Goal: Task Accomplishment & Management: Complete application form

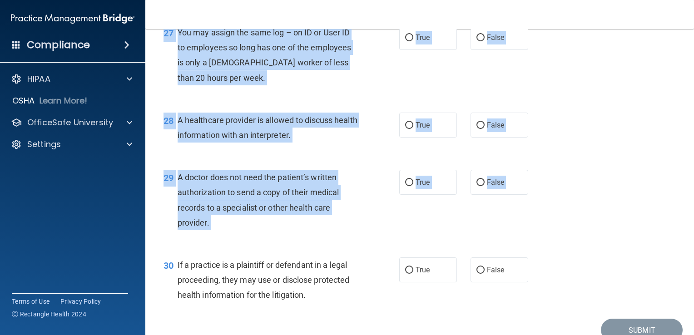
scroll to position [2188, 0]
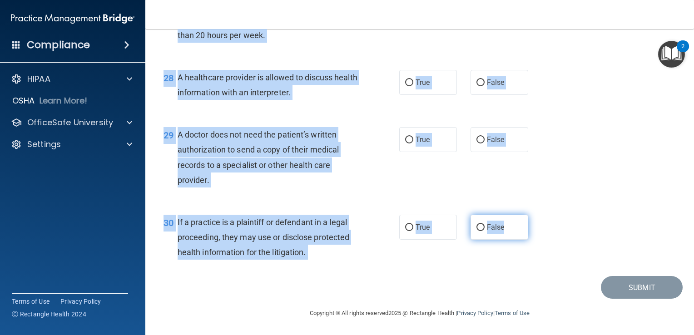
drag, startPoint x: 173, startPoint y: 70, endPoint x: 515, endPoint y: 237, distance: 380.7
copy div "45 L ipsumdol sitametco adipiscin el seddoeiu temp incididuntutl et dolorem ali…"
click at [320, 125] on div "29 A doctor does not need the patient’s written authorization to send a copy of…" at bounding box center [420, 160] width 526 height 88
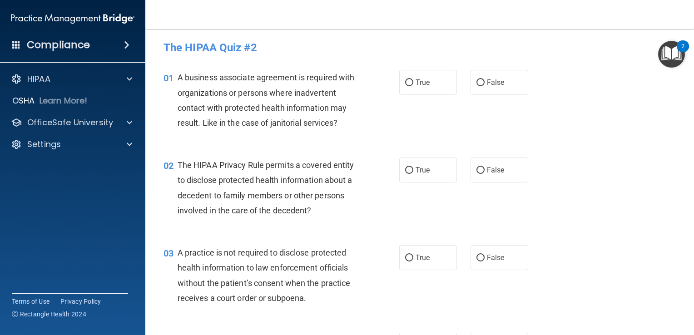
scroll to position [0, 0]
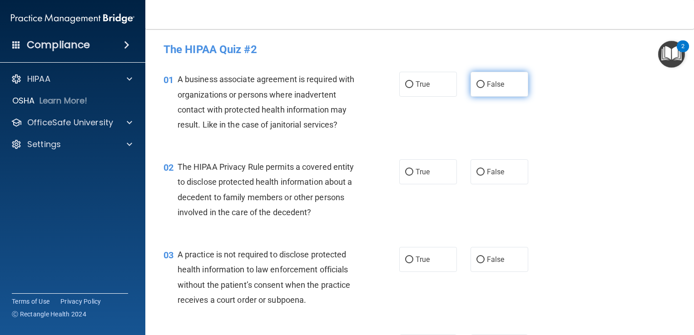
click at [471, 88] on label "False" at bounding box center [500, 84] width 58 height 25
click at [477, 88] on input "False" at bounding box center [481, 84] width 8 height 7
radio input "true"
click at [435, 166] on label "True" at bounding box center [429, 172] width 58 height 25
click at [414, 169] on input "True" at bounding box center [409, 172] width 8 height 7
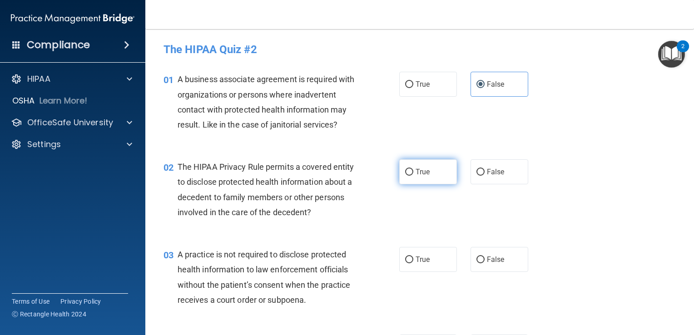
radio input "true"
click at [484, 245] on div "03 A practice is not required to disclose protected health information to law e…" at bounding box center [420, 280] width 526 height 88
click at [487, 252] on label "False" at bounding box center [500, 259] width 58 height 25
click at [485, 257] on input "False" at bounding box center [481, 260] width 8 height 7
radio input "true"
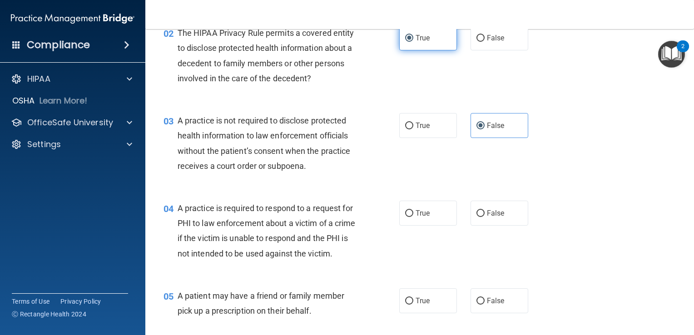
scroll to position [193, 0]
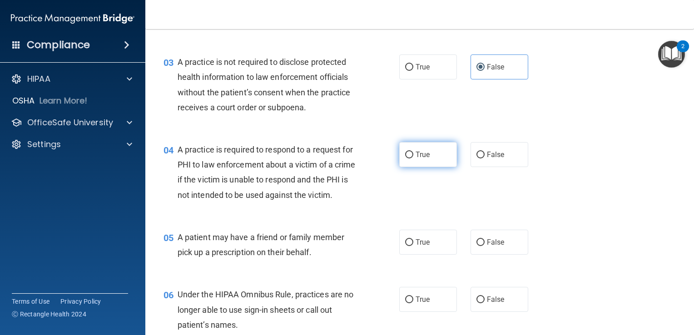
click at [411, 153] on label "True" at bounding box center [429, 154] width 58 height 25
click at [411, 153] on input "True" at bounding box center [409, 155] width 8 height 7
radio input "true"
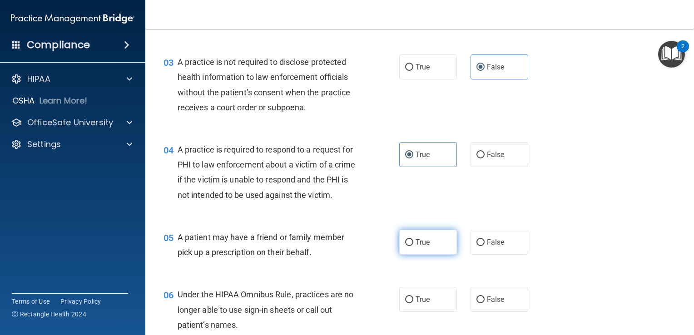
click at [420, 247] on span "True" at bounding box center [423, 242] width 14 height 9
click at [414, 246] on input "True" at bounding box center [409, 243] width 8 height 7
radio input "true"
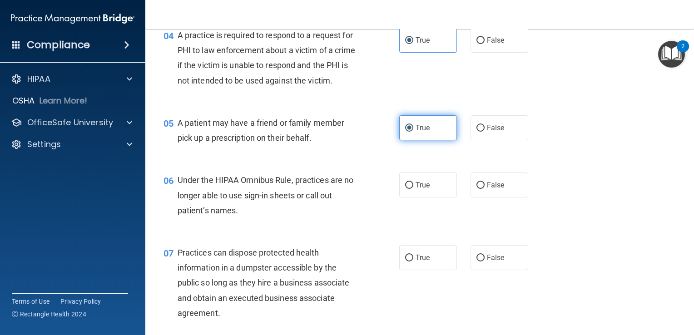
scroll to position [310, 0]
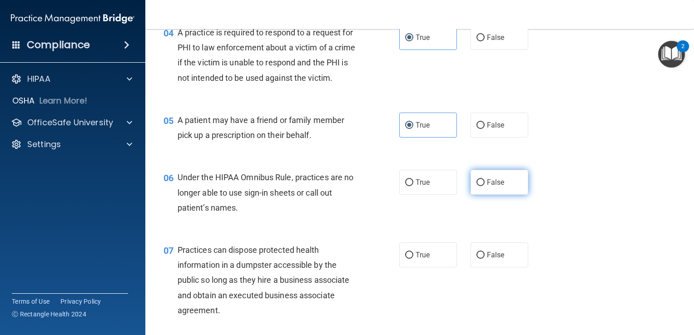
click at [493, 191] on label "False" at bounding box center [500, 182] width 58 height 25
click at [485, 186] on input "False" at bounding box center [481, 183] width 8 height 7
radio input "true"
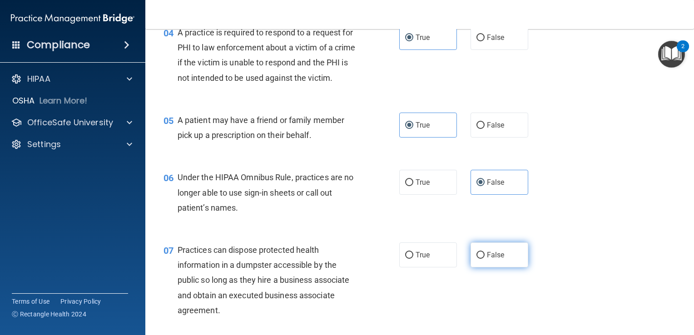
click at [494, 260] on span "False" at bounding box center [496, 255] width 18 height 9
click at [485, 259] on input "False" at bounding box center [481, 255] width 8 height 7
radio input "true"
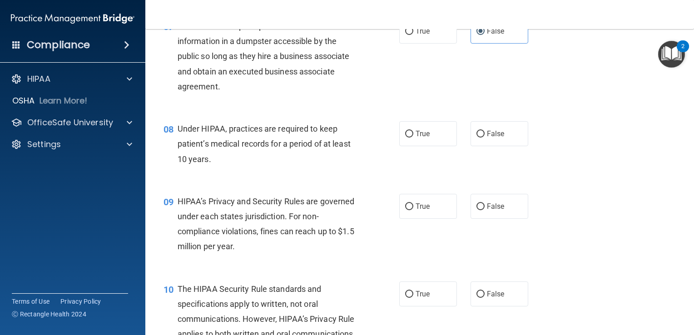
scroll to position [539, 0]
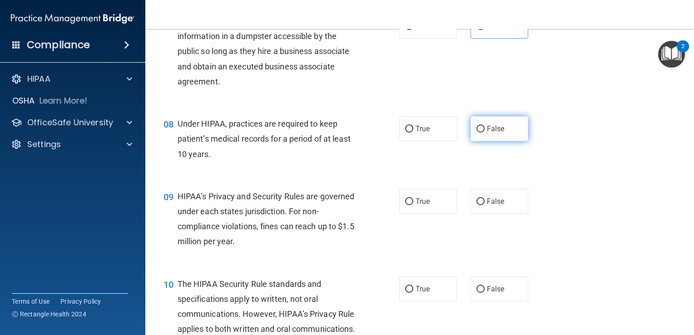
click at [488, 133] on span "False" at bounding box center [496, 129] width 18 height 9
click at [485, 133] on input "False" at bounding box center [481, 129] width 8 height 7
radio input "true"
click at [494, 214] on label "False" at bounding box center [500, 201] width 58 height 25
click at [485, 205] on input "False" at bounding box center [481, 202] width 8 height 7
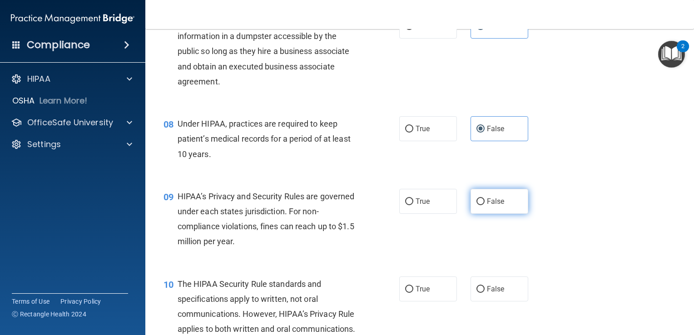
radio input "true"
click at [503, 302] on label "False" at bounding box center [500, 289] width 58 height 25
click at [485, 293] on input "False" at bounding box center [481, 289] width 8 height 7
radio input "true"
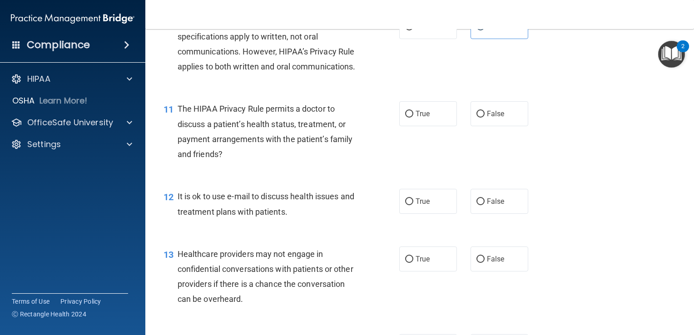
scroll to position [805, 0]
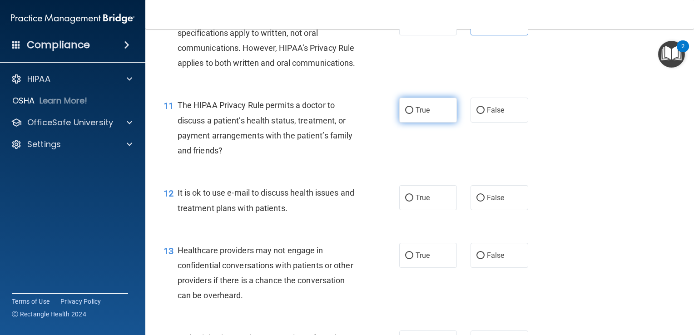
click at [419, 123] on label "True" at bounding box center [429, 110] width 58 height 25
click at [414, 114] on input "True" at bounding box center [409, 110] width 8 height 7
radio input "true"
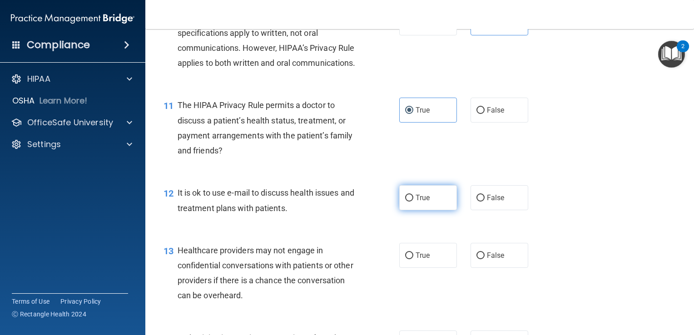
click at [416, 202] on span "True" at bounding box center [423, 198] width 14 height 9
click at [413, 202] on input "True" at bounding box center [409, 198] width 8 height 7
radio input "true"
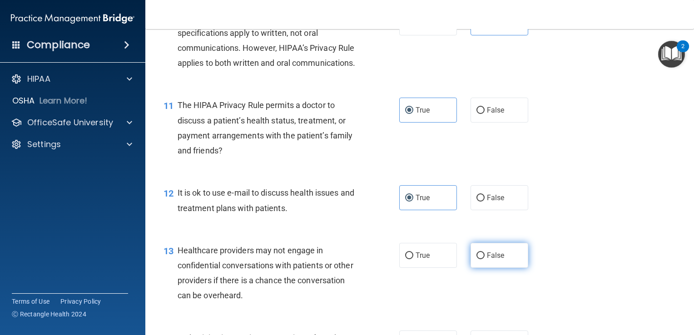
click at [487, 260] on span "False" at bounding box center [496, 255] width 18 height 9
click at [485, 260] on input "False" at bounding box center [481, 256] width 8 height 7
radio input "true"
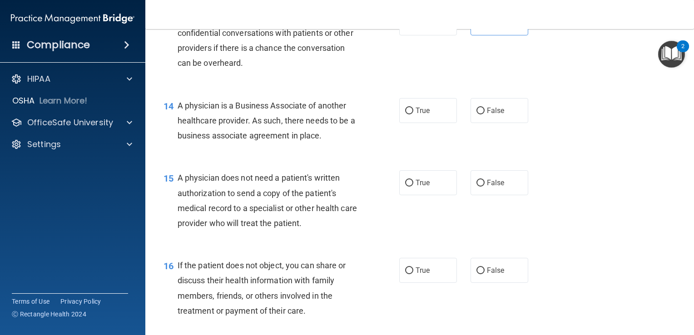
scroll to position [1038, 0]
click at [496, 123] on label "False" at bounding box center [500, 110] width 58 height 25
click at [485, 115] on input "False" at bounding box center [481, 111] width 8 height 7
radio input "true"
click at [426, 187] on span "True" at bounding box center [423, 183] width 14 height 9
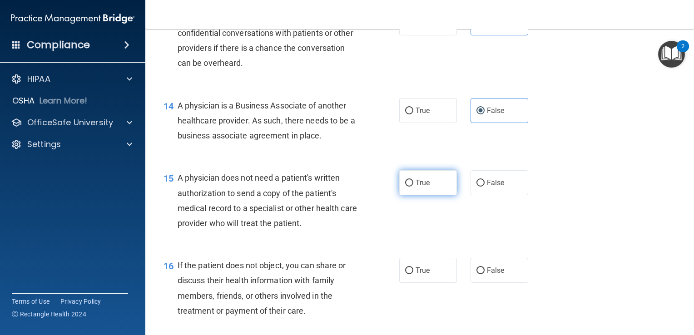
click at [414, 187] on input "True" at bounding box center [409, 183] width 8 height 7
radio input "true"
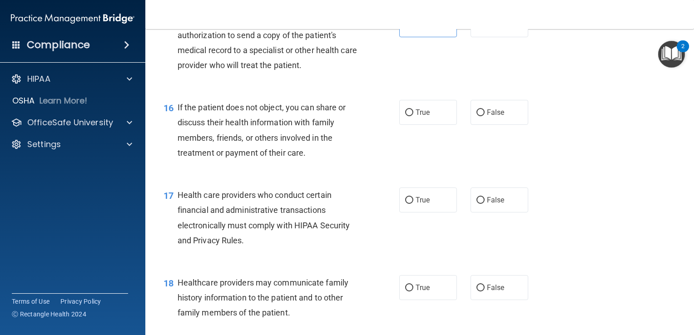
scroll to position [1201, 0]
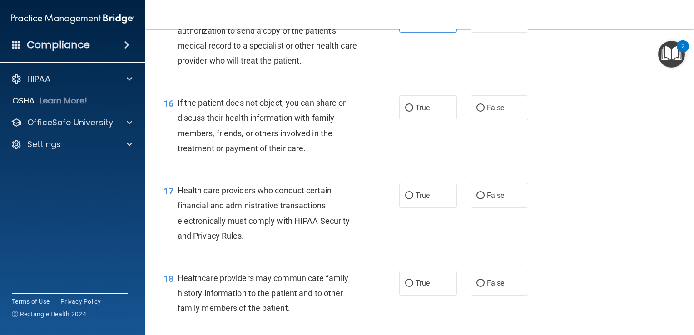
click at [402, 125] on div "16 If the patient does not object, you can share or discuss their health inform…" at bounding box center [420, 128] width 526 height 88
click at [408, 112] on input "True" at bounding box center [409, 108] width 8 height 7
radio input "true"
click at [418, 208] on label "True" at bounding box center [429, 195] width 58 height 25
click at [414, 200] on input "True" at bounding box center [409, 196] width 8 height 7
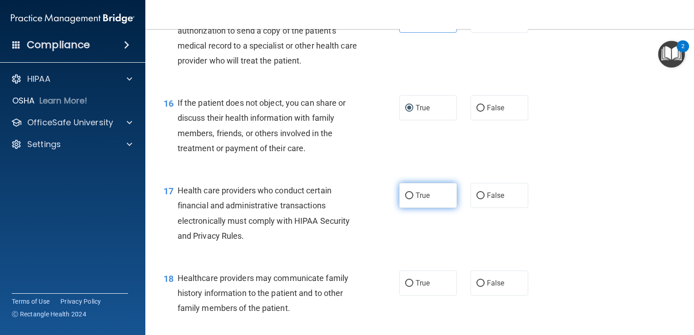
radio input "true"
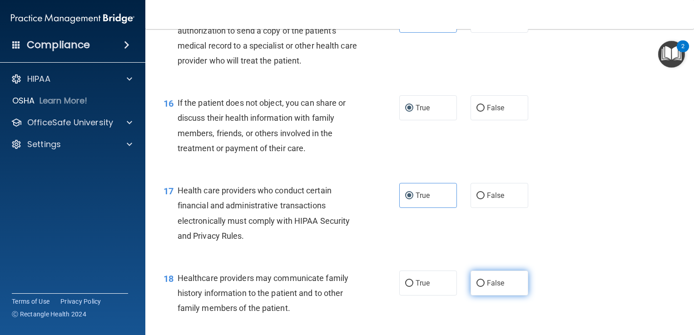
click at [495, 288] on span "False" at bounding box center [496, 283] width 18 height 9
click at [485, 287] on input "False" at bounding box center [481, 283] width 8 height 7
radio input "true"
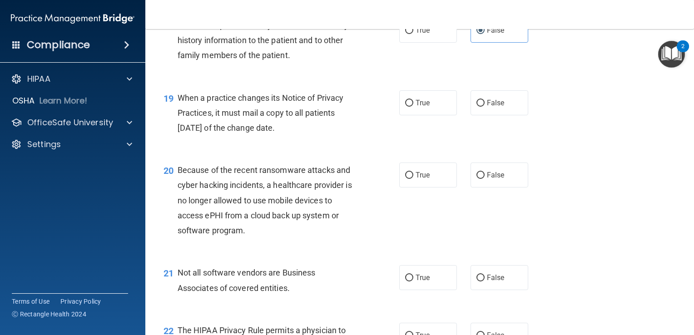
scroll to position [1464, 0]
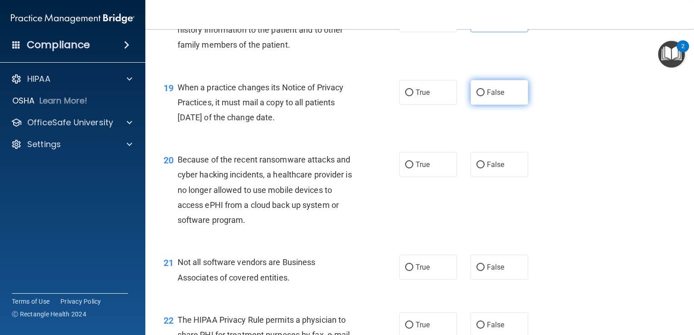
click at [498, 105] on label "False" at bounding box center [500, 92] width 58 height 25
click at [485, 96] on input "False" at bounding box center [481, 93] width 8 height 7
radio input "true"
click at [499, 169] on span "False" at bounding box center [496, 164] width 18 height 9
click at [485, 169] on input "False" at bounding box center [481, 165] width 8 height 7
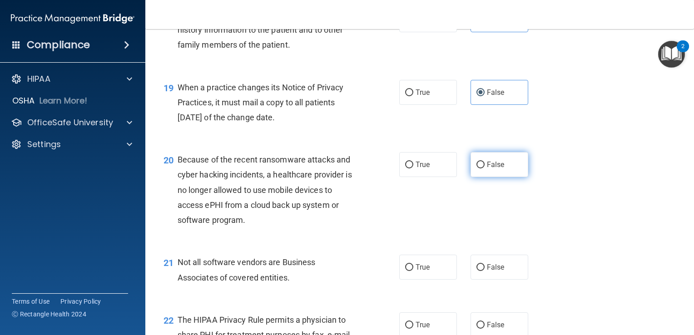
radio input "true"
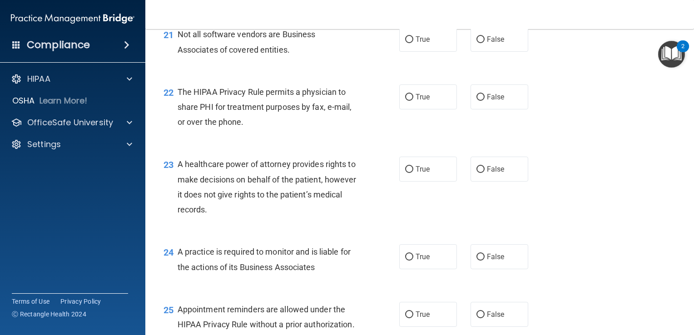
scroll to position [1694, 0]
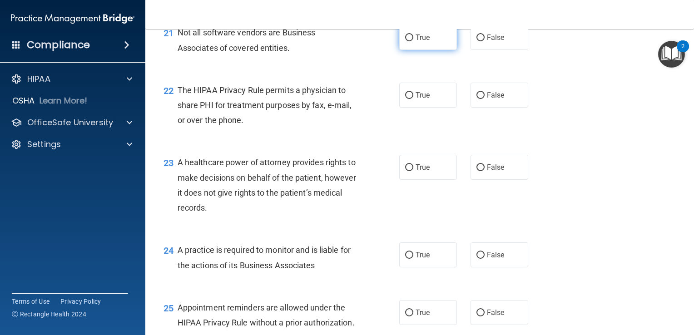
click at [426, 42] on span "True" at bounding box center [423, 37] width 14 height 9
click at [414, 41] on input "True" at bounding box center [409, 38] width 8 height 7
radio input "true"
click at [416, 100] on span "True" at bounding box center [423, 95] width 14 height 9
click at [414, 99] on input "True" at bounding box center [409, 95] width 8 height 7
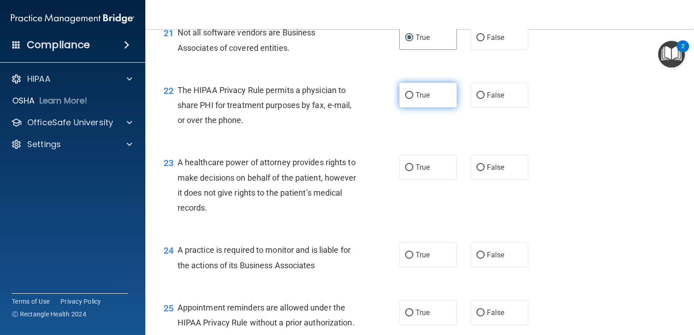
radio input "true"
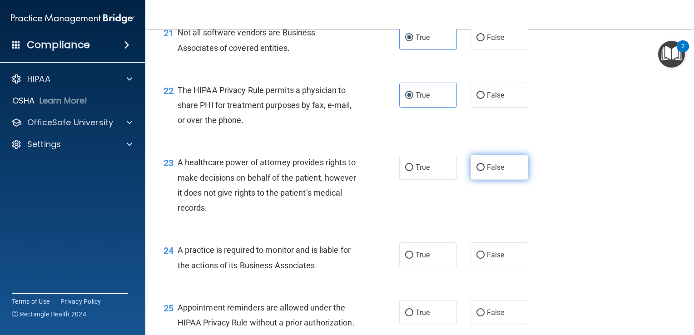
click at [479, 171] on input "False" at bounding box center [481, 168] width 8 height 7
radio input "true"
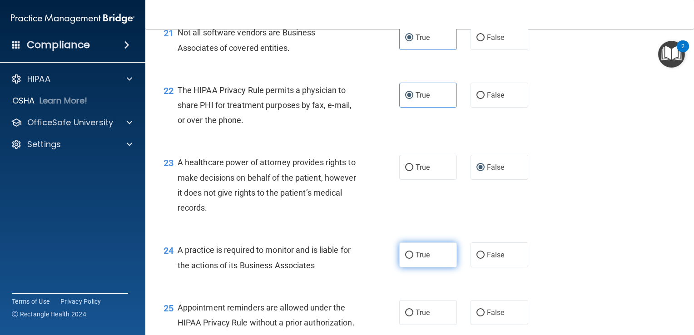
click at [433, 268] on label "True" at bounding box center [429, 255] width 58 height 25
click at [414, 259] on input "True" at bounding box center [409, 255] width 8 height 7
radio input "true"
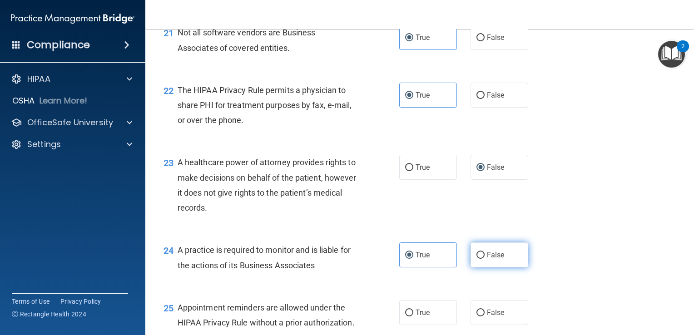
click at [487, 260] on span "False" at bounding box center [496, 255] width 18 height 9
click at [485, 259] on input "False" at bounding box center [481, 255] width 8 height 7
radio input "true"
radio input "false"
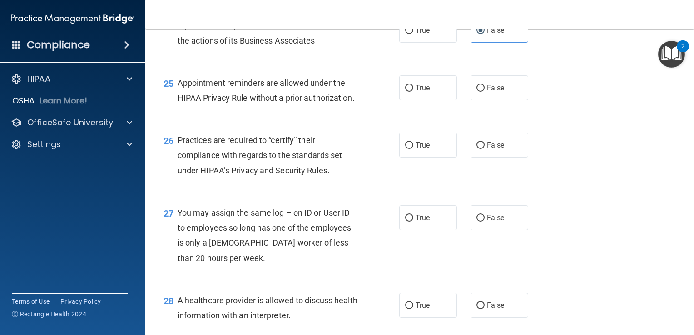
scroll to position [1920, 0]
click at [424, 92] on span "True" at bounding box center [423, 87] width 14 height 9
click at [414, 91] on input "True" at bounding box center [409, 88] width 8 height 7
radio input "true"
click at [484, 157] on label "False" at bounding box center [500, 144] width 58 height 25
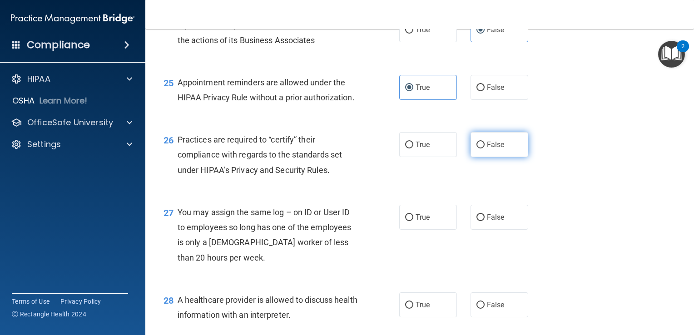
click at [484, 149] on input "False" at bounding box center [481, 145] width 8 height 7
radio input "true"
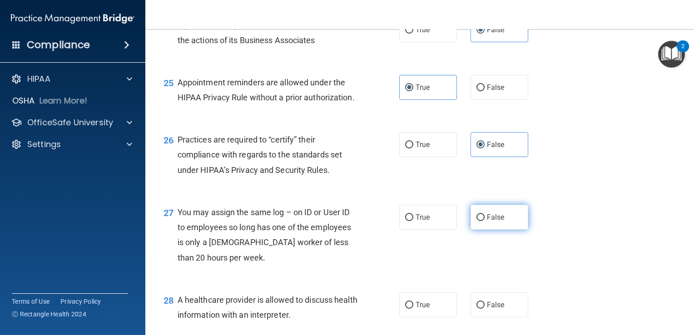
click at [495, 222] on span "False" at bounding box center [496, 217] width 18 height 9
click at [485, 221] on input "False" at bounding box center [481, 218] width 8 height 7
radio input "true"
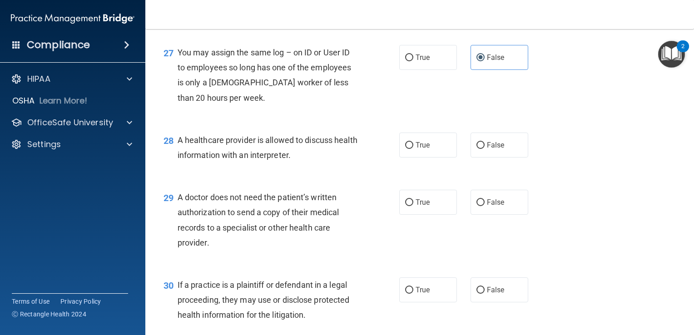
scroll to position [2087, 0]
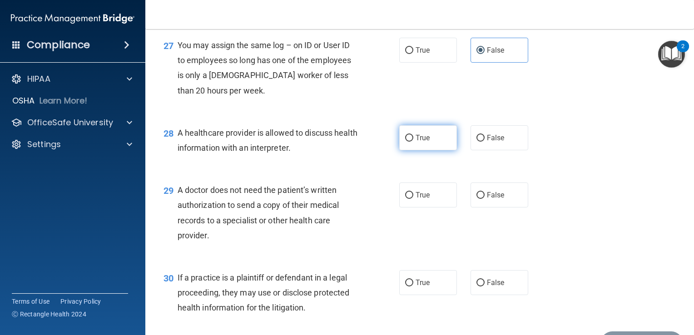
click at [412, 150] on label "True" at bounding box center [429, 137] width 58 height 25
click at [412, 142] on input "True" at bounding box center [409, 138] width 8 height 7
radio input "true"
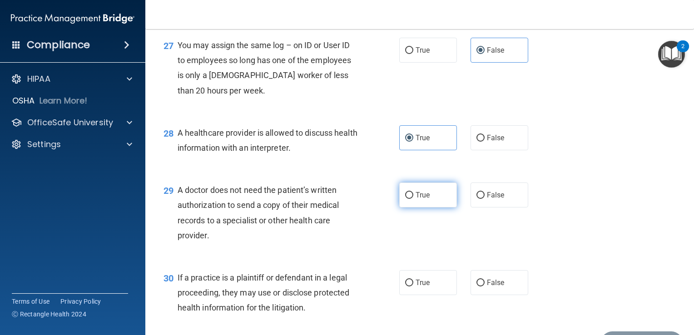
click at [426, 200] on span "True" at bounding box center [423, 195] width 14 height 9
click at [414, 199] on input "True" at bounding box center [409, 195] width 8 height 7
radio input "true"
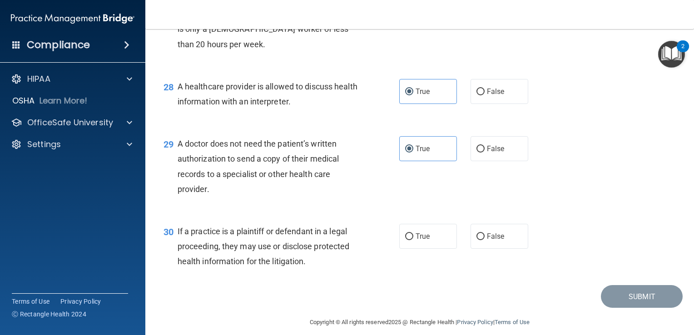
scroll to position [2134, 0]
click at [409, 240] on input "True" at bounding box center [409, 236] width 8 height 7
radio input "true"
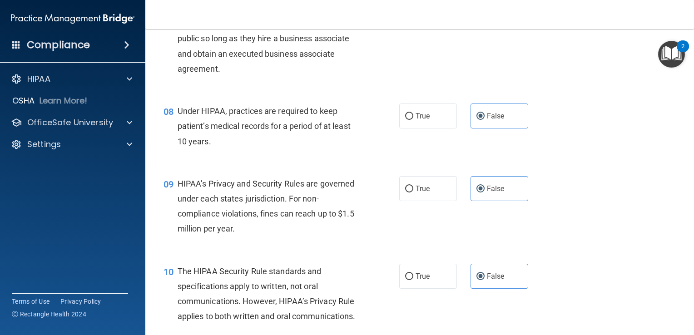
scroll to position [534, 0]
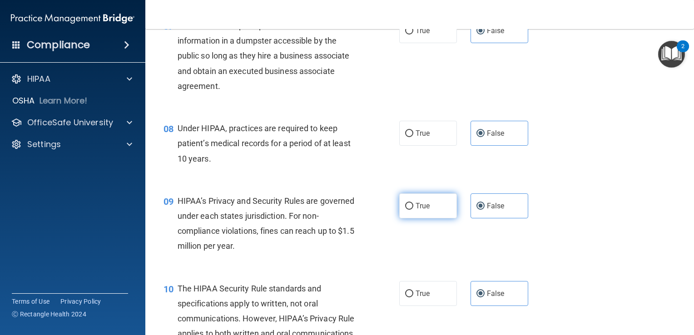
click at [434, 219] on label "True" at bounding box center [429, 206] width 58 height 25
click at [414, 210] on input "True" at bounding box center [409, 206] width 8 height 7
radio input "true"
click at [482, 219] on label "False" at bounding box center [500, 206] width 58 height 25
click at [482, 210] on input "False" at bounding box center [481, 206] width 8 height 7
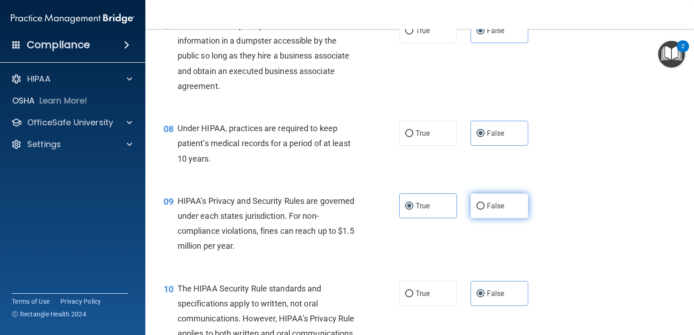
radio input "true"
radio input "false"
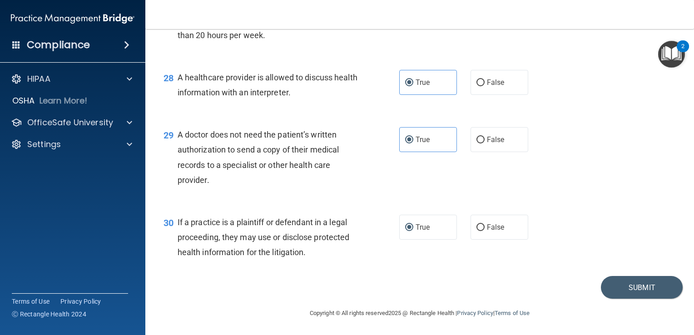
scroll to position [2188, 0]
click at [624, 286] on button "Submit" at bounding box center [642, 287] width 82 height 23
click at [619, 288] on button "Submit" at bounding box center [642, 287] width 82 height 23
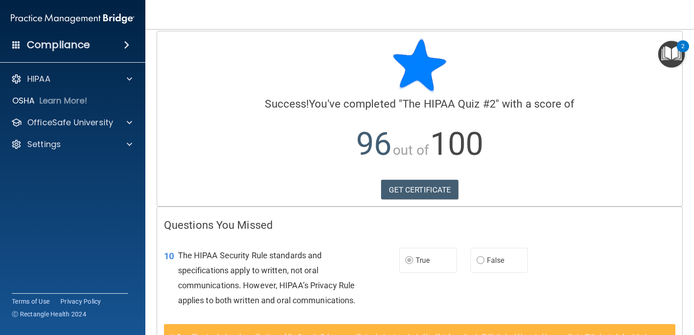
scroll to position [7, 0]
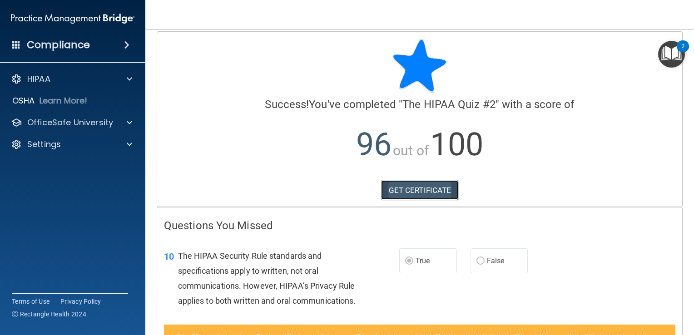
click at [426, 189] on link "GET CERTIFICATE" at bounding box center [420, 190] width 78 height 20
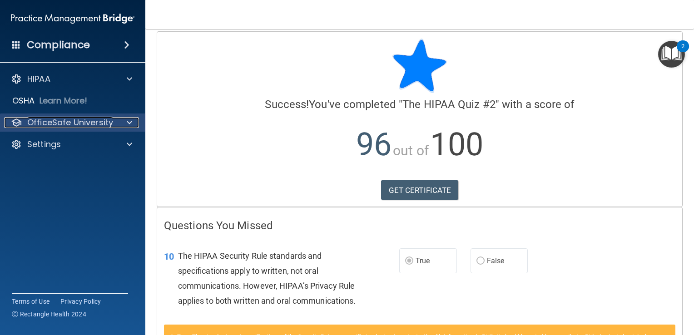
click at [127, 123] on span at bounding box center [129, 122] width 5 height 11
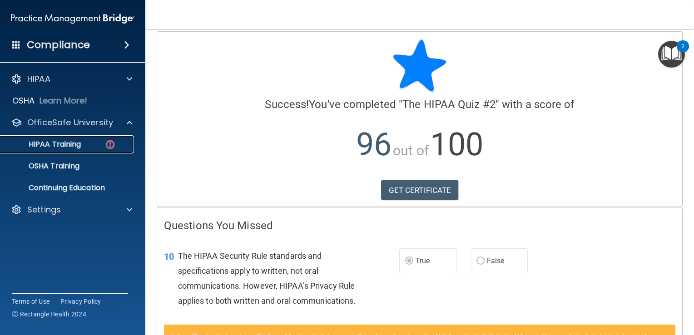
click at [92, 142] on div "HIPAA Training" at bounding box center [68, 144] width 124 height 9
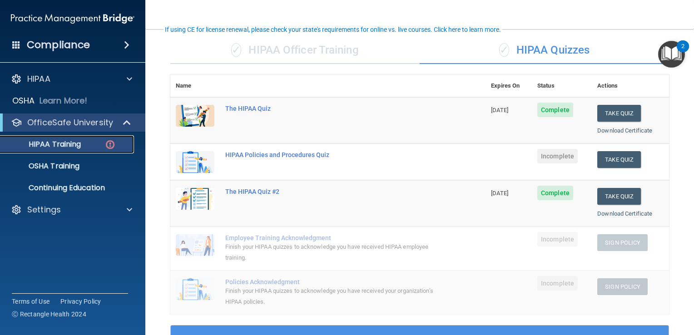
scroll to position [63, 0]
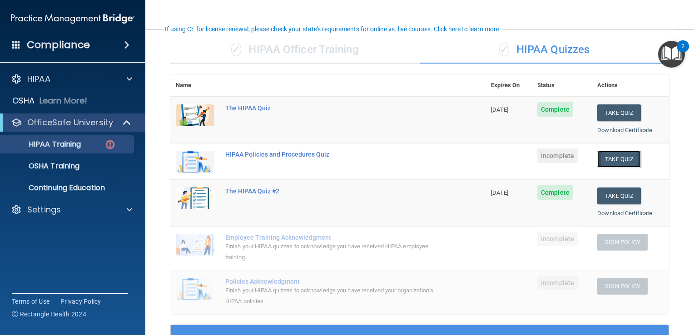
drag, startPoint x: 615, startPoint y: 155, endPoint x: 607, endPoint y: 157, distance: 8.7
click at [607, 157] on button "Take Quiz" at bounding box center [620, 159] width 44 height 17
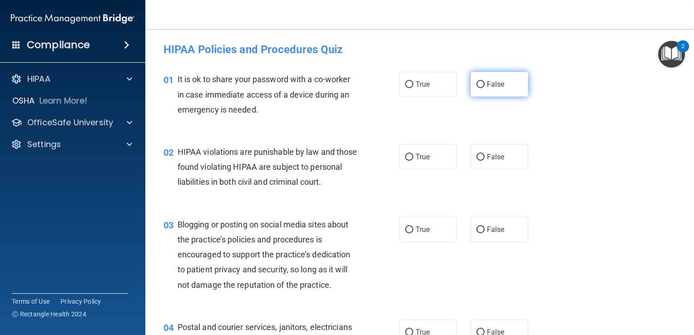
click at [478, 90] on label "False" at bounding box center [500, 84] width 58 height 25
click at [478, 88] on input "False" at bounding box center [481, 84] width 8 height 7
radio input "true"
click at [424, 159] on span "True" at bounding box center [423, 157] width 14 height 9
click at [414, 159] on input "True" at bounding box center [409, 157] width 8 height 7
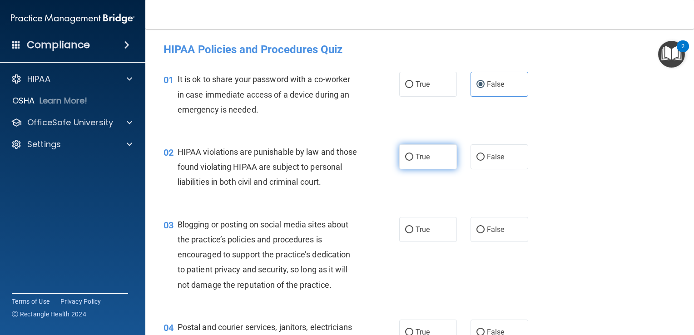
radio input "true"
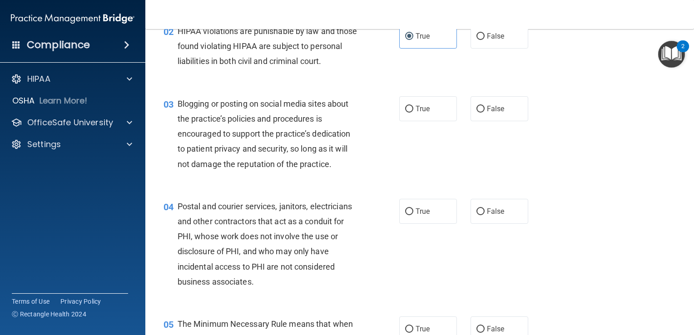
scroll to position [121, 0]
click at [409, 117] on label "True" at bounding box center [429, 108] width 58 height 25
click at [409, 112] on input "True" at bounding box center [409, 108] width 8 height 7
radio input "true"
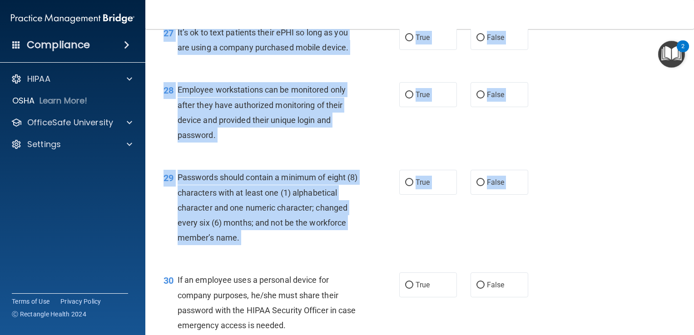
scroll to position [2369, 0]
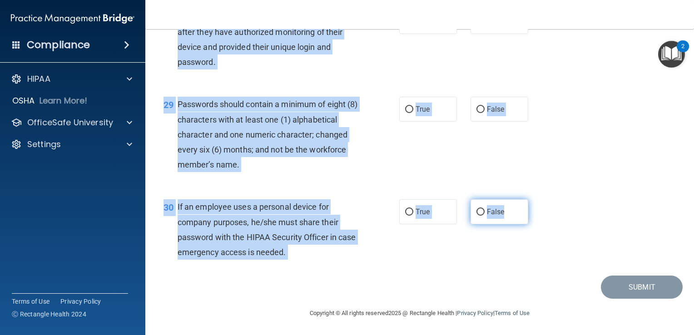
drag, startPoint x: 171, startPoint y: 130, endPoint x: 515, endPoint y: 206, distance: 352.3
copy div "04 Loremi dol sitamet consecte, adipisci, elitseddoeiu tem incid utlaboreetd ma…"
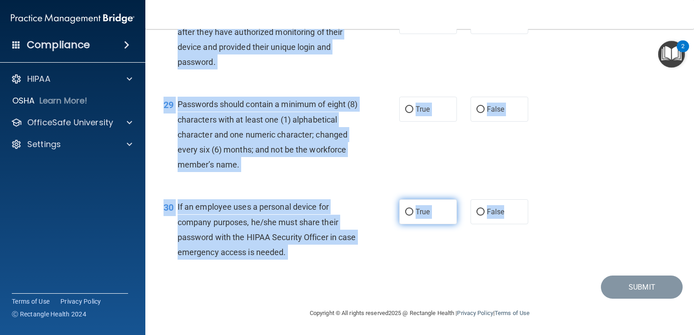
click at [416, 210] on span "True" at bounding box center [423, 212] width 14 height 9
click at [414, 210] on input "True" at bounding box center [409, 212] width 8 height 7
radio input "true"
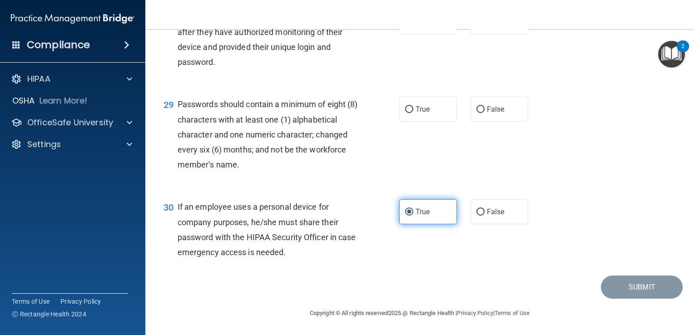
click at [416, 210] on span "True" at bounding box center [423, 212] width 14 height 9
click at [412, 210] on input "True" at bounding box center [409, 212] width 8 height 7
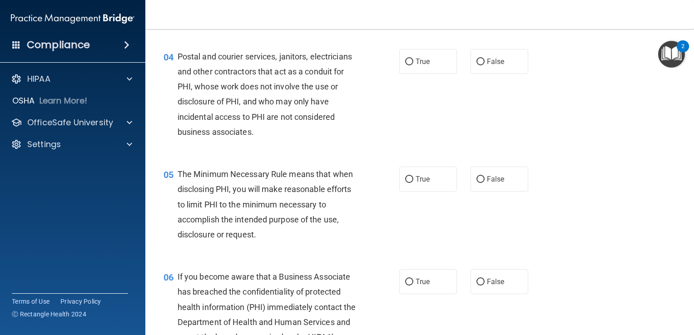
scroll to position [277, 0]
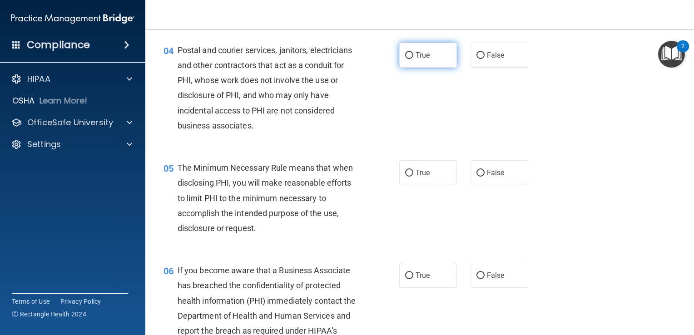
click at [429, 68] on label "True" at bounding box center [429, 55] width 58 height 25
click at [414, 59] on input "True" at bounding box center [409, 55] width 8 height 7
radio input "true"
click at [416, 177] on span "True" at bounding box center [423, 173] width 14 height 9
click at [414, 177] on input "True" at bounding box center [409, 173] width 8 height 7
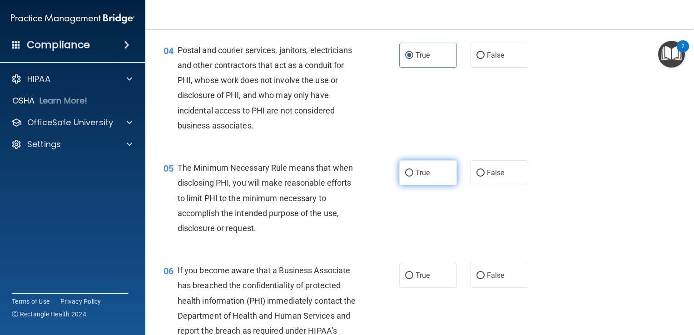
radio input "true"
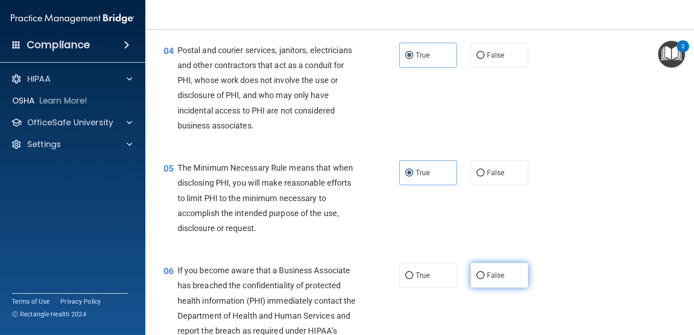
click at [494, 280] on span "False" at bounding box center [496, 275] width 18 height 9
click at [485, 280] on input "False" at bounding box center [481, 276] width 8 height 7
radio input "true"
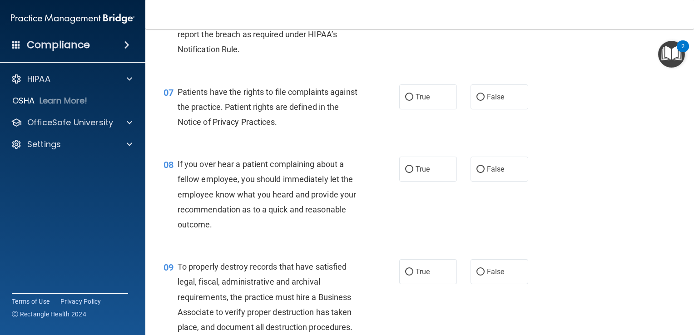
scroll to position [607, 0]
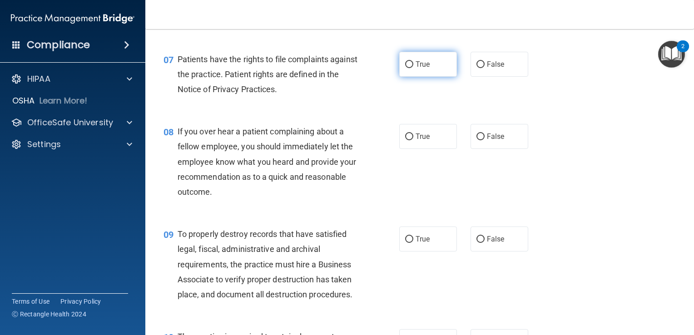
click at [418, 69] on span "True" at bounding box center [423, 64] width 14 height 9
click at [414, 68] on input "True" at bounding box center [409, 64] width 8 height 7
radio input "true"
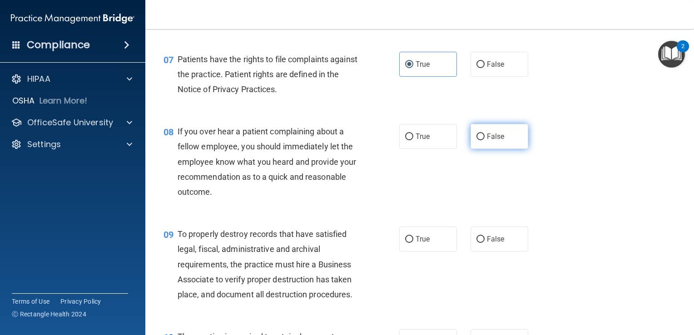
click at [491, 141] on span "False" at bounding box center [496, 136] width 18 height 9
click at [485, 140] on input "False" at bounding box center [481, 137] width 8 height 7
radio input "true"
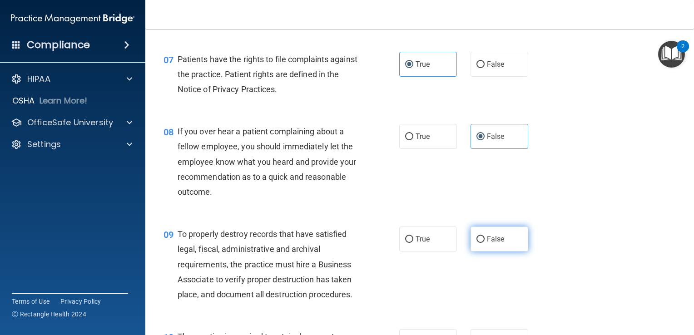
click at [504, 246] on label "False" at bounding box center [500, 239] width 58 height 25
click at [485, 243] on input "False" at bounding box center [481, 239] width 8 height 7
radio input "true"
